Goal: Information Seeking & Learning: Learn about a topic

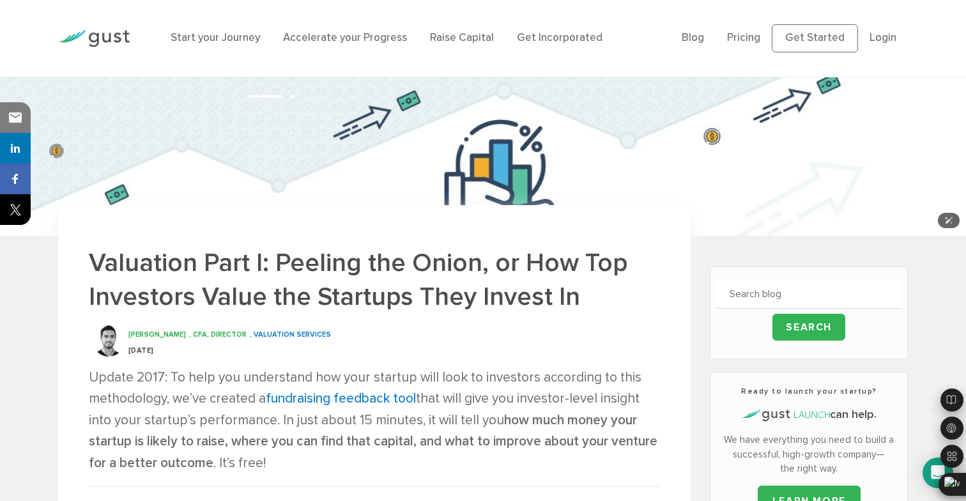
scroll to position [116, 0]
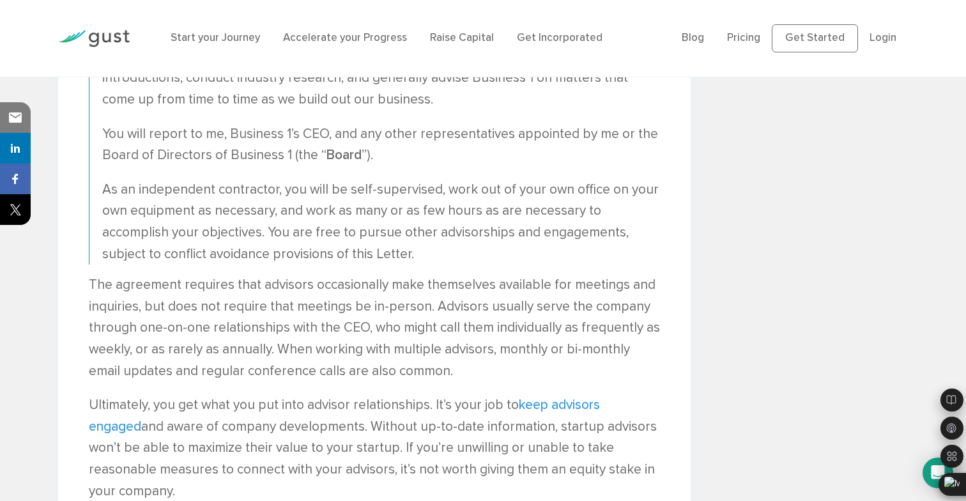
click at [567, 410] on link "keep advisors engaged" at bounding box center [344, 416] width 511 height 38
click at [568, 407] on link "keep advisors engaged" at bounding box center [344, 416] width 511 height 38
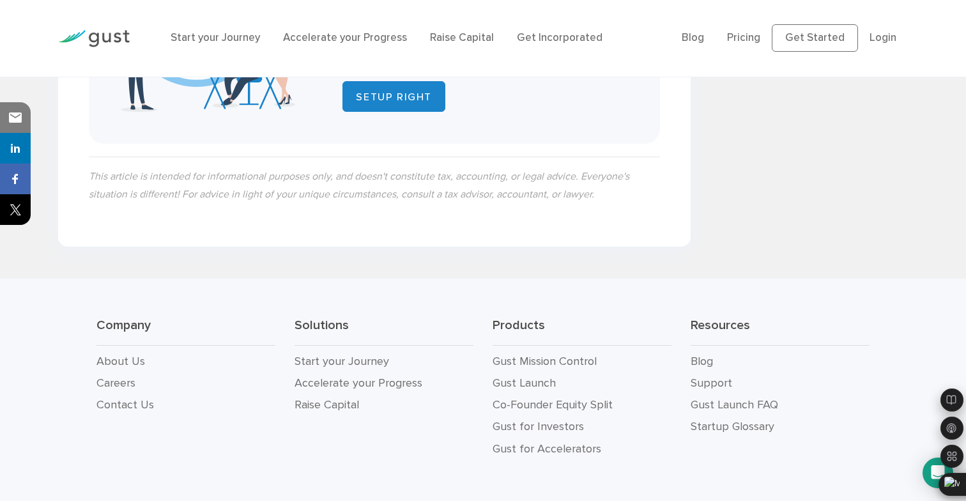
scroll to position [1309, 0]
